Goal: Task Accomplishment & Management: Manage account settings

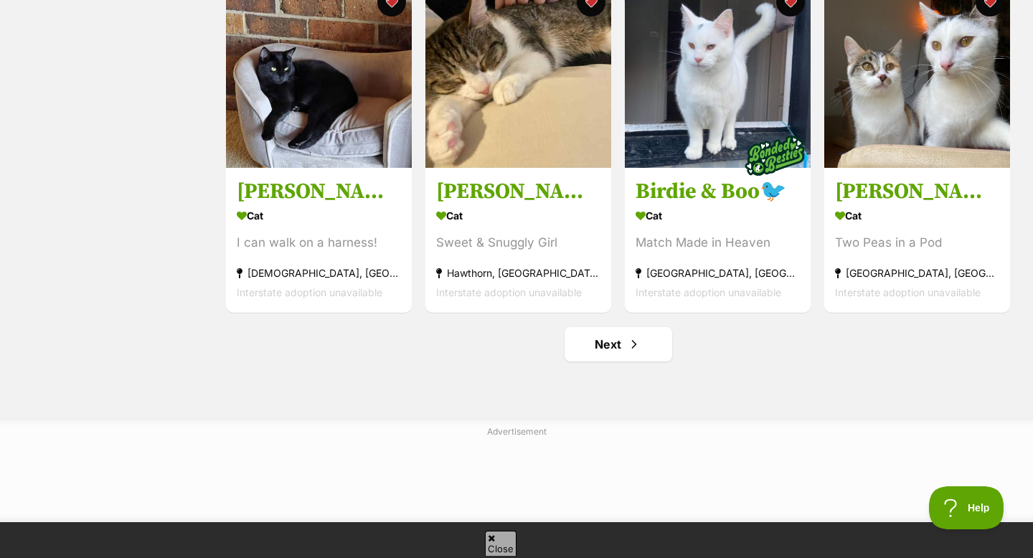
scroll to position [1712, 0]
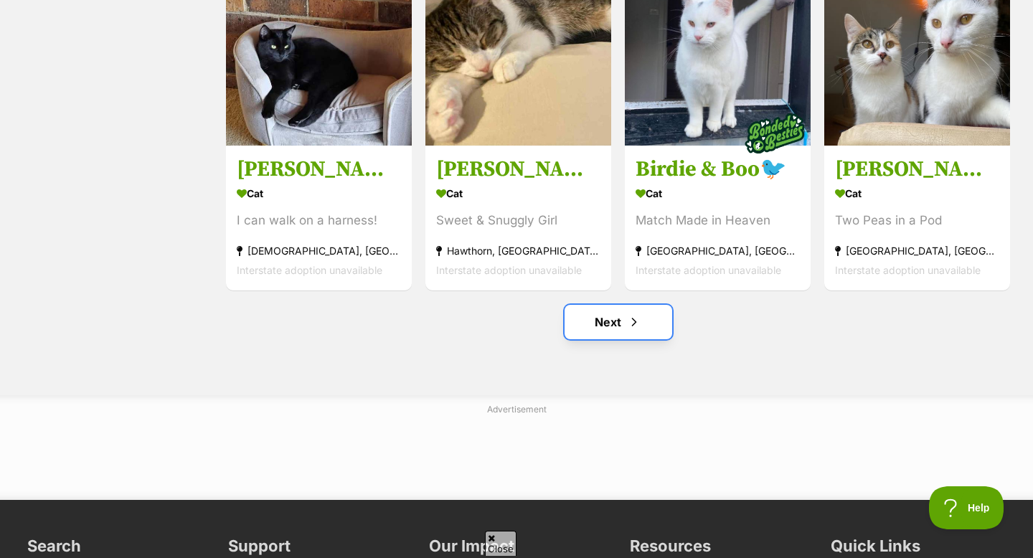
click at [648, 320] on link "Next" at bounding box center [619, 322] width 108 height 34
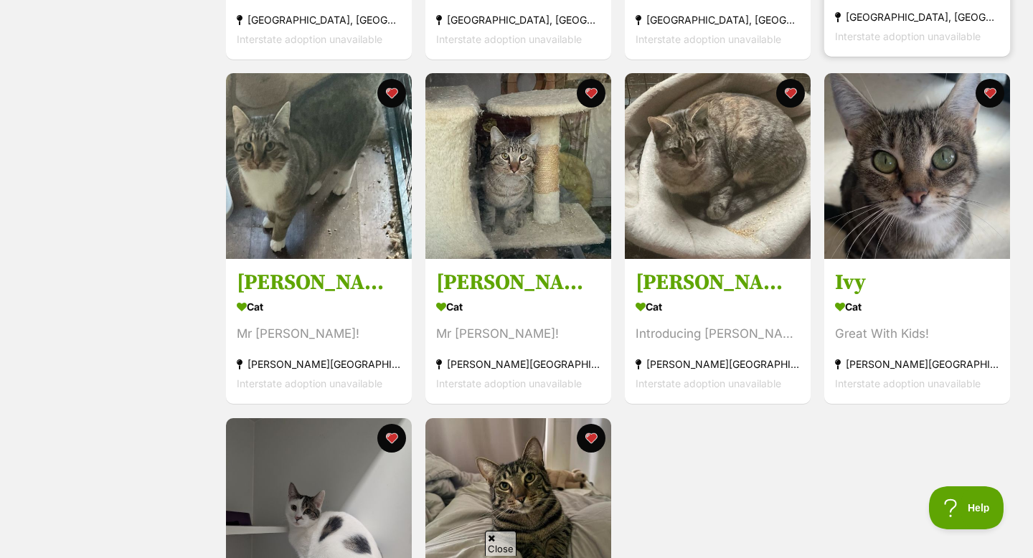
scroll to position [1250, 0]
